Goal: Task Accomplishment & Management: Use online tool/utility

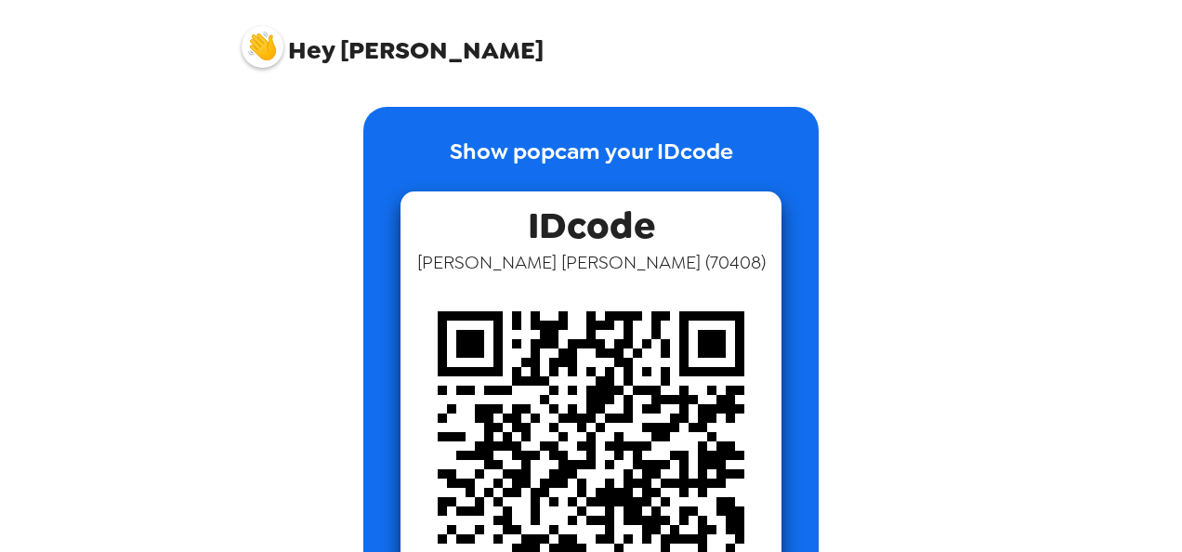
click at [273, 47] on img at bounding box center [263, 47] width 42 height 42
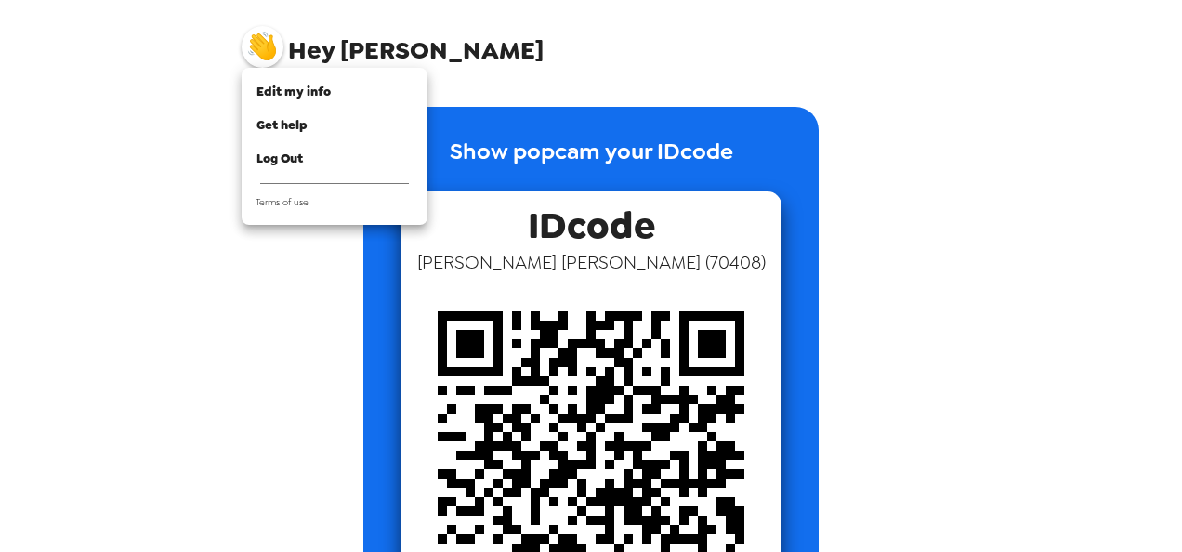
click at [209, 201] on div at bounding box center [591, 276] width 1182 height 552
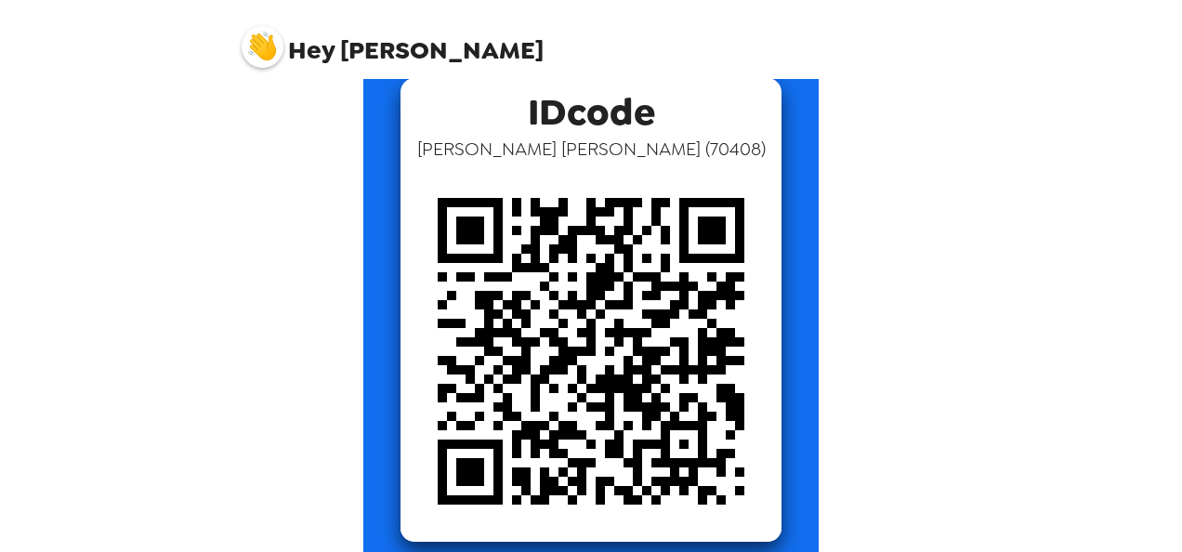
scroll to position [112, 0]
